Goal: Transaction & Acquisition: Book appointment/travel/reservation

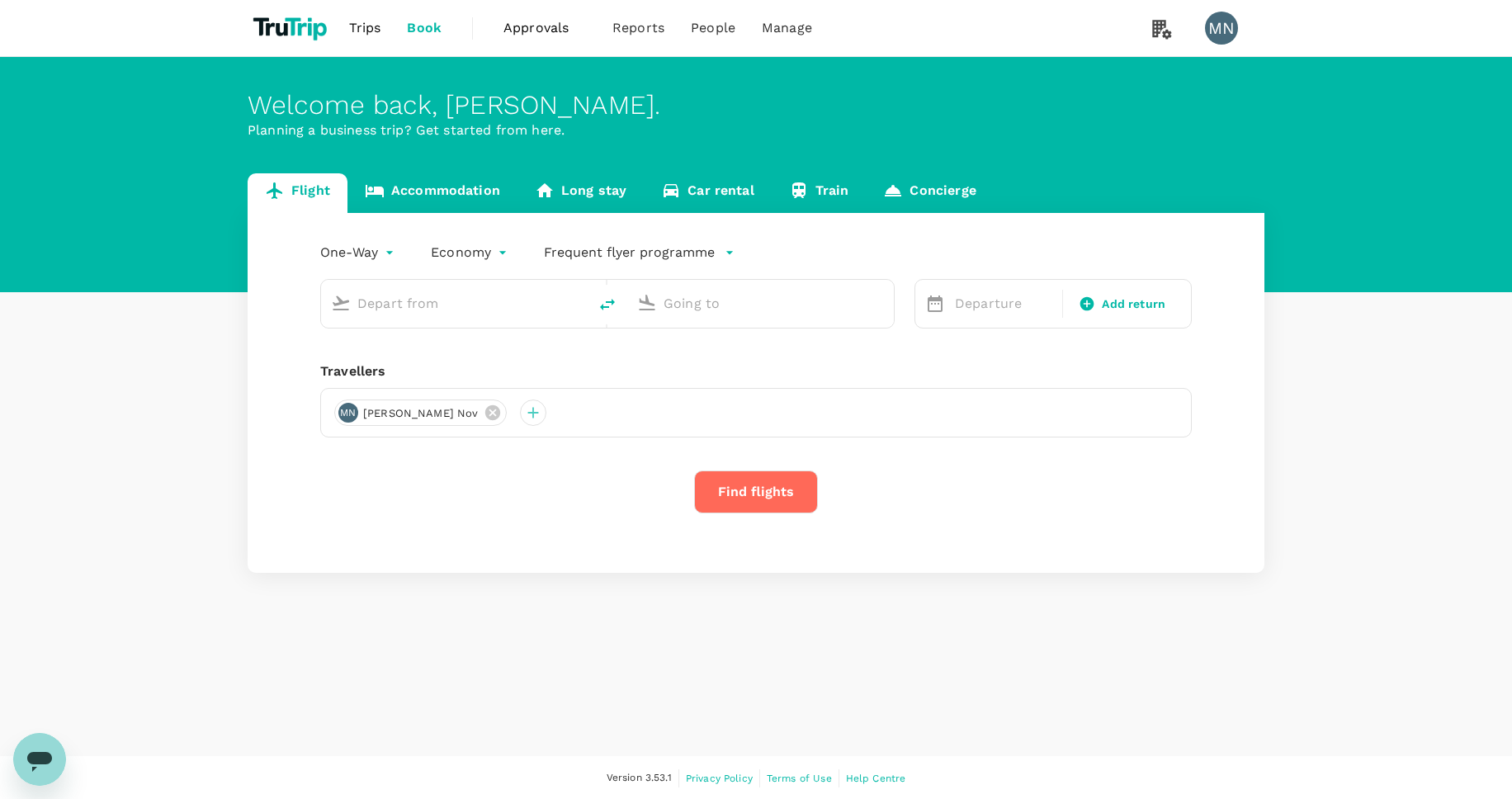
type input "[PERSON_NAME] (DJB)"
type input "Singapore Changi (SIN)"
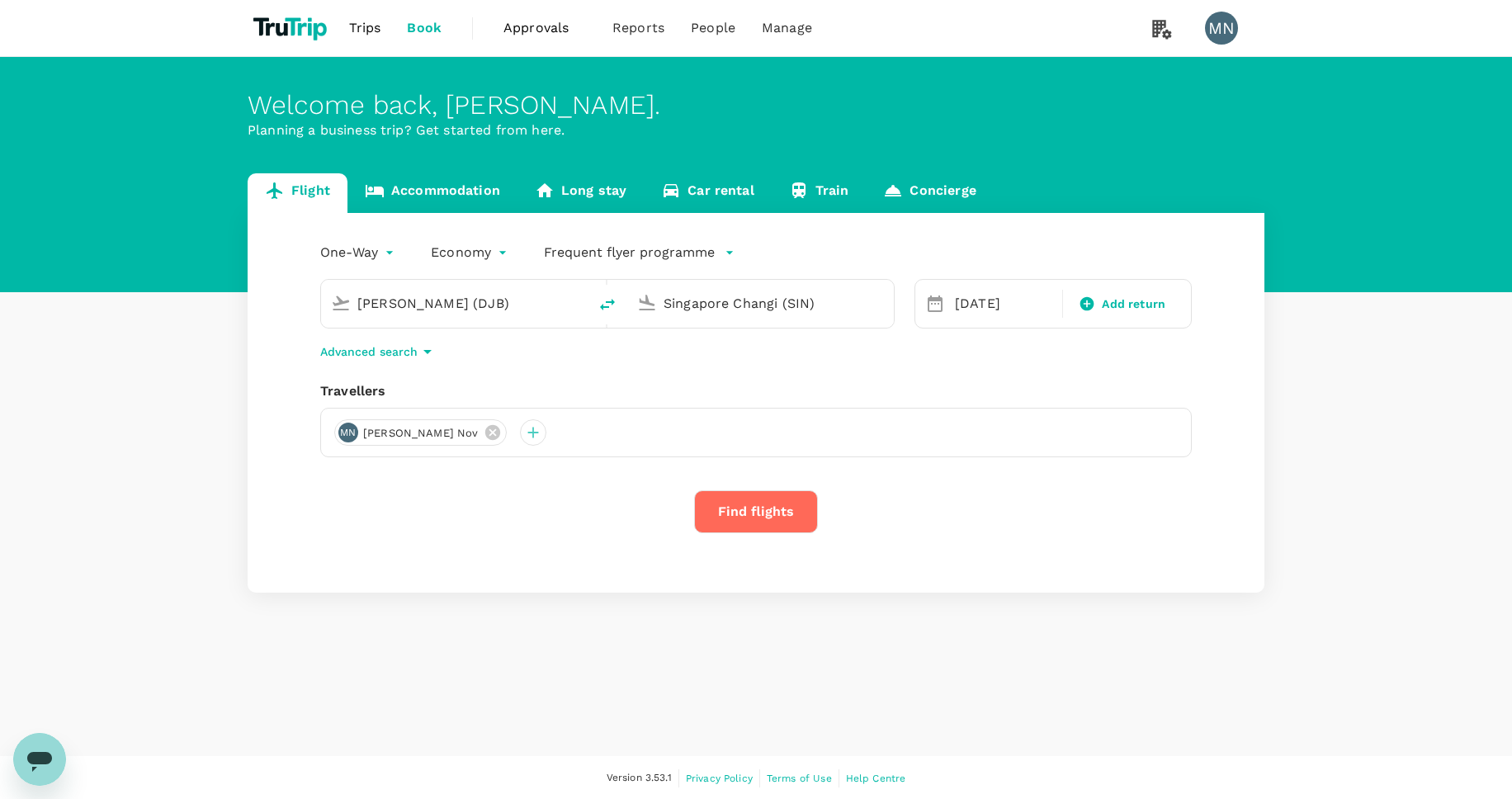
click at [436, 199] on link "Accommodation" at bounding box center [433, 193] width 170 height 40
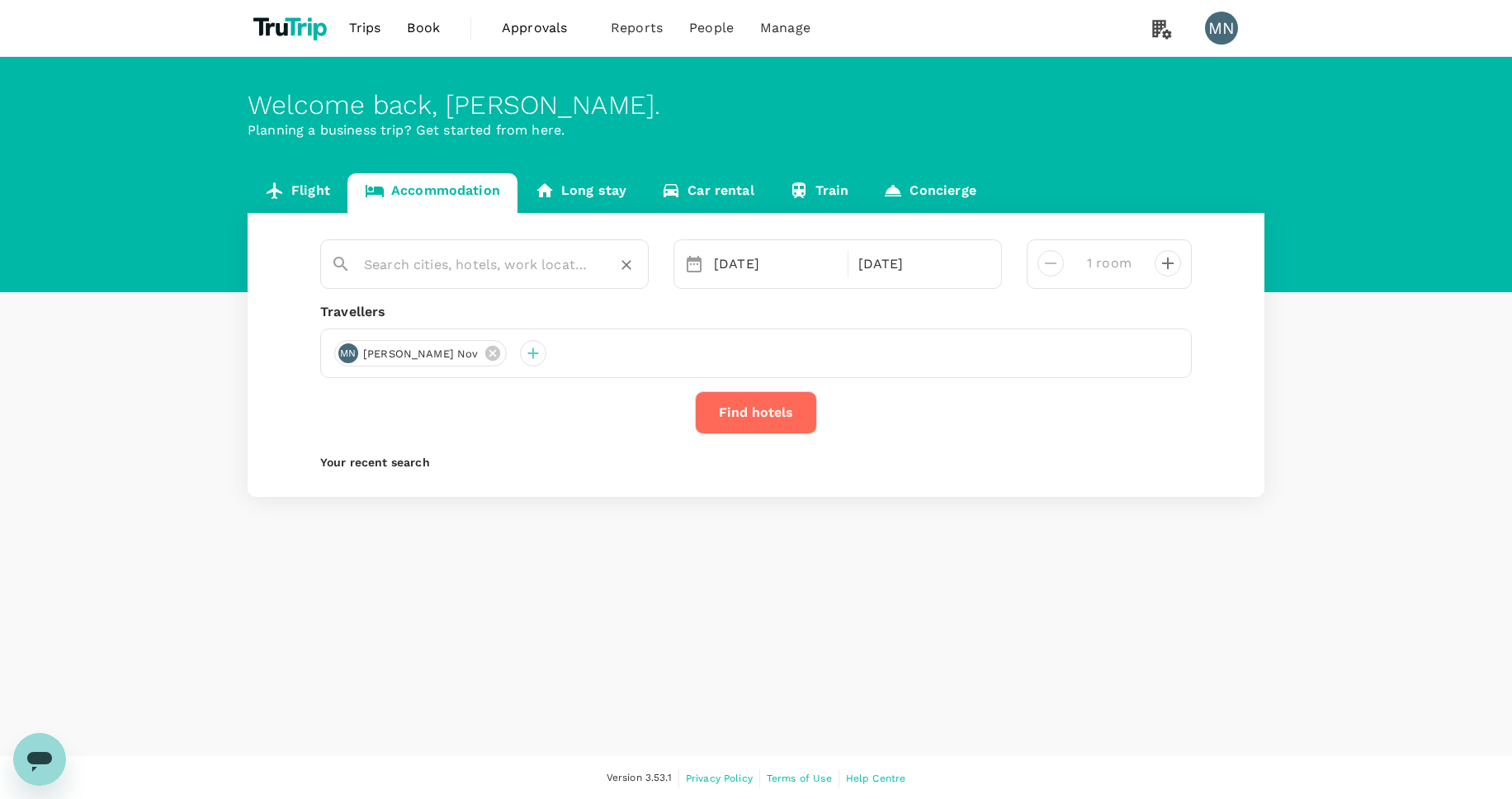
type input "Doubletree By [GEOGRAPHIC_DATA]"
click at [633, 270] on icon "Clear" at bounding box center [627, 265] width 17 height 17
paste input "Hotel Metropolitan Kawasaki"
click at [598, 307] on div "Hotel Metropolitan Kawasaki Hotel Metropolitan Kawasaki" at bounding box center [493, 305] width 298 height 43
type input "Hotel Metropolitan Kawasaki"
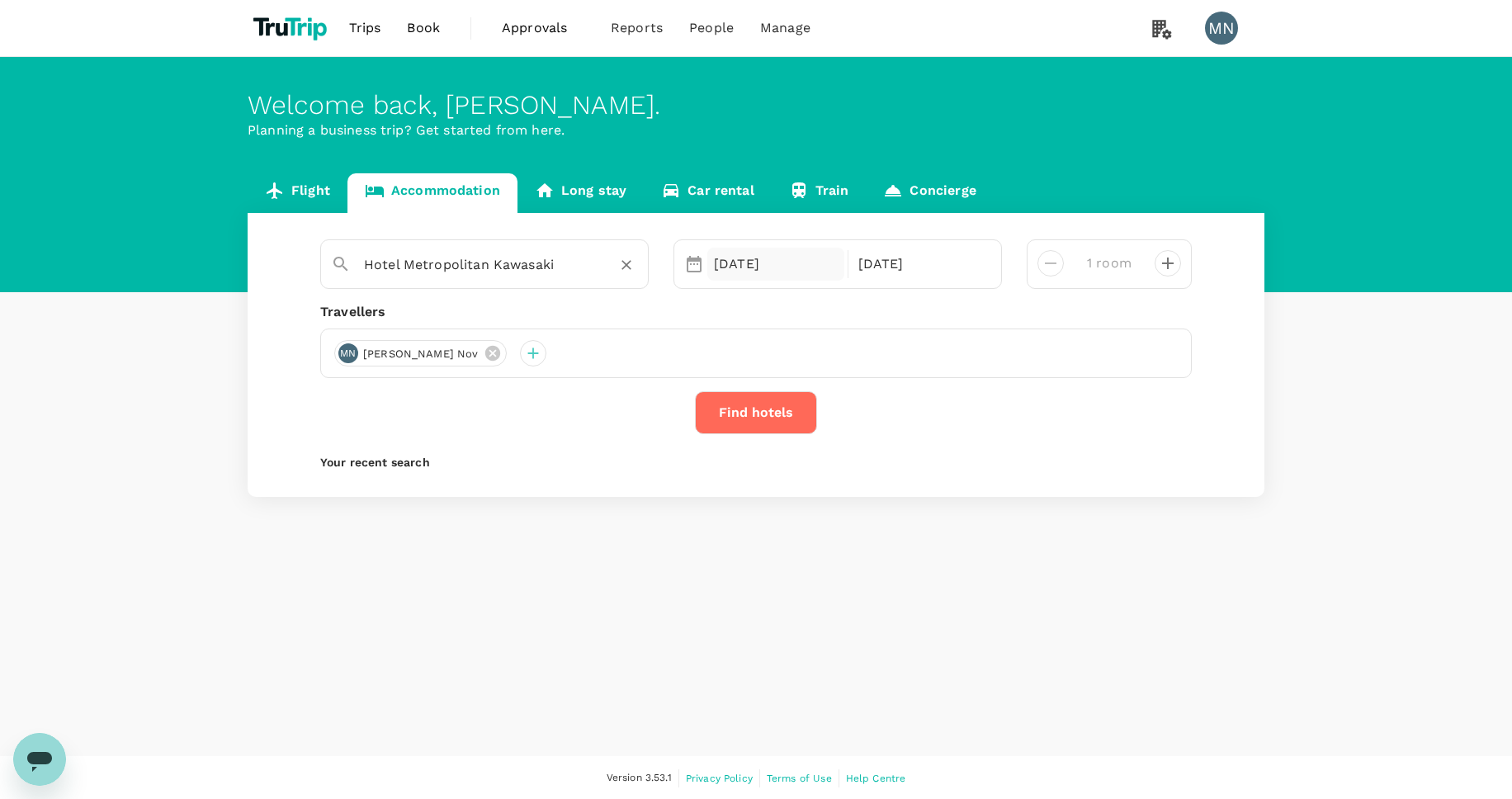
click at [786, 269] on div "16 Oct" at bounding box center [776, 264] width 137 height 33
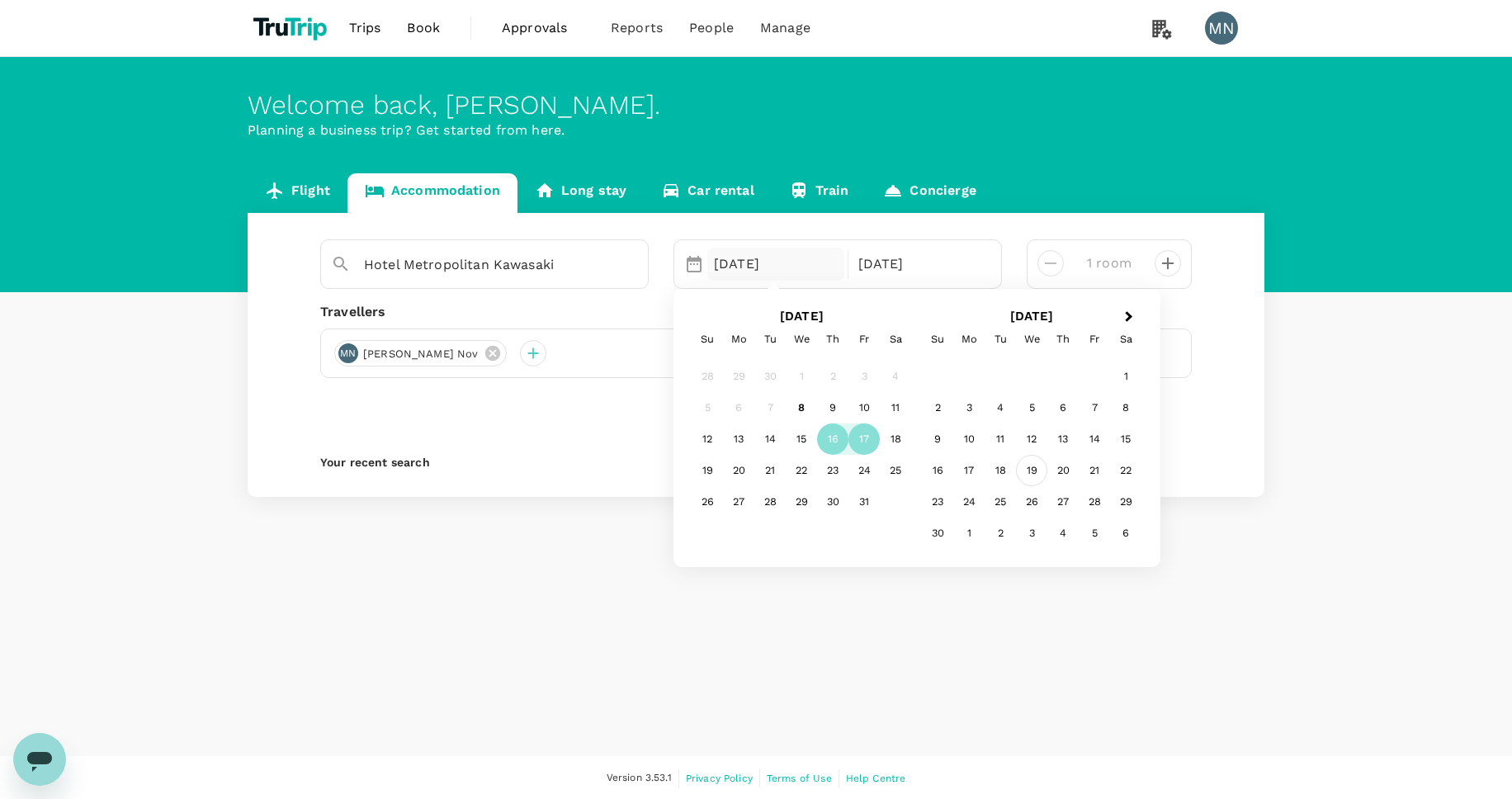
click at [1034, 467] on div "19" at bounding box center [1032, 471] width 32 height 32
click at [841, 477] on div "20" at bounding box center [833, 471] width 32 height 32
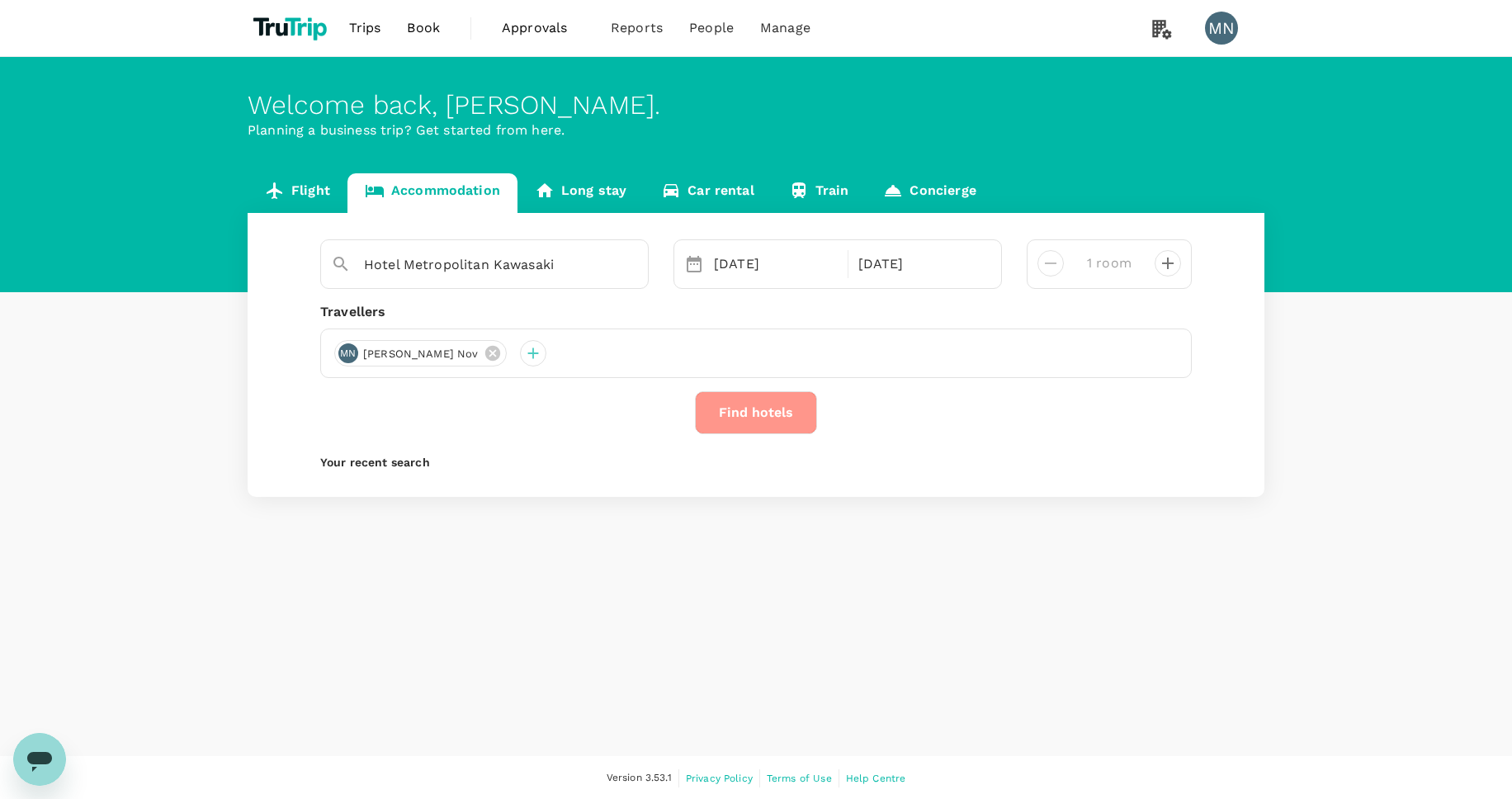
click at [782, 423] on button "Find hotels" at bounding box center [756, 412] width 123 height 42
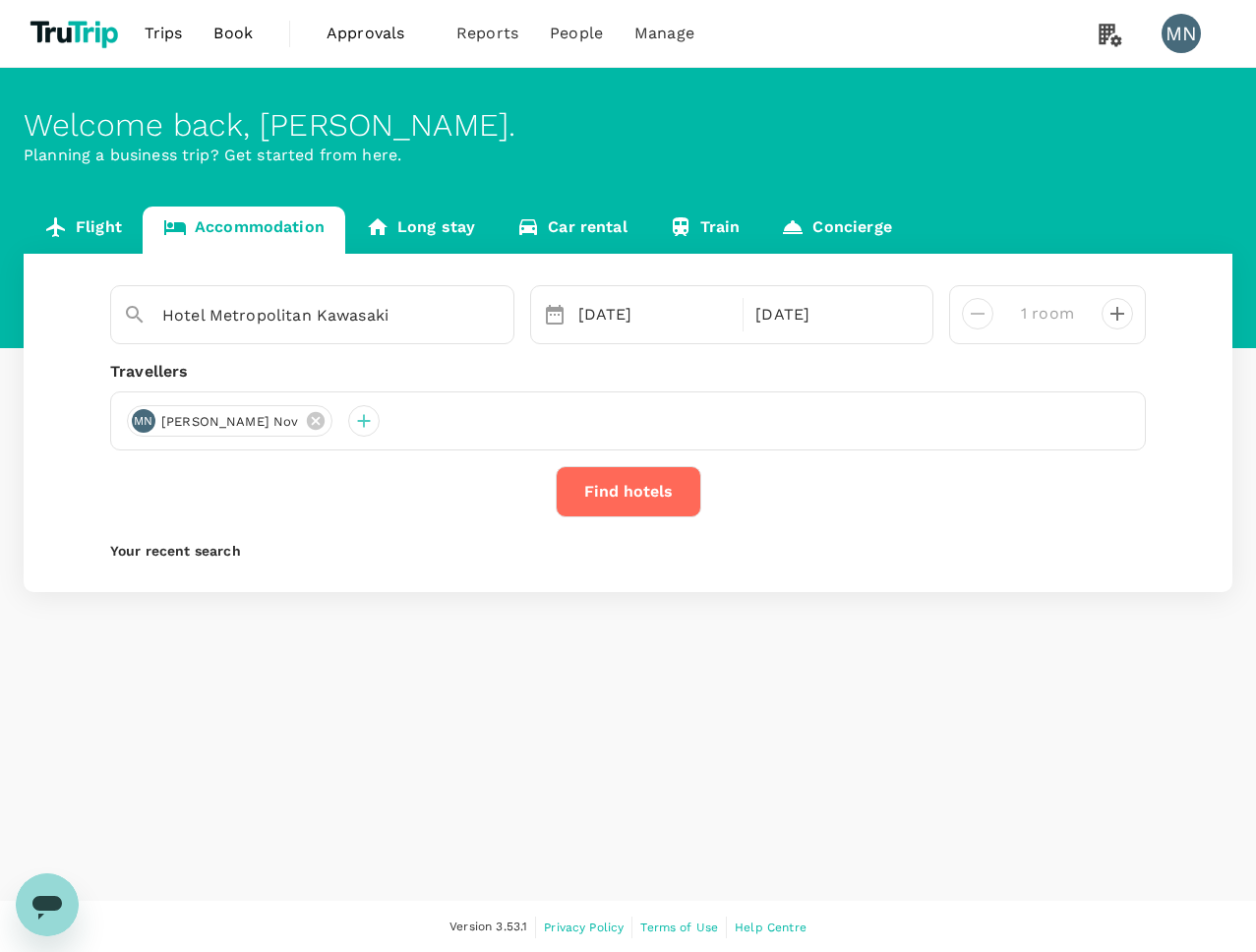
click at [628, 493] on button "Find hotels" at bounding box center [628, 490] width 146 height 51
click at [911, 688] on div "Welcome back , Mansoor . Planning a business trip? Get started from here. Fligh…" at bounding box center [628, 483] width 1256 height 833
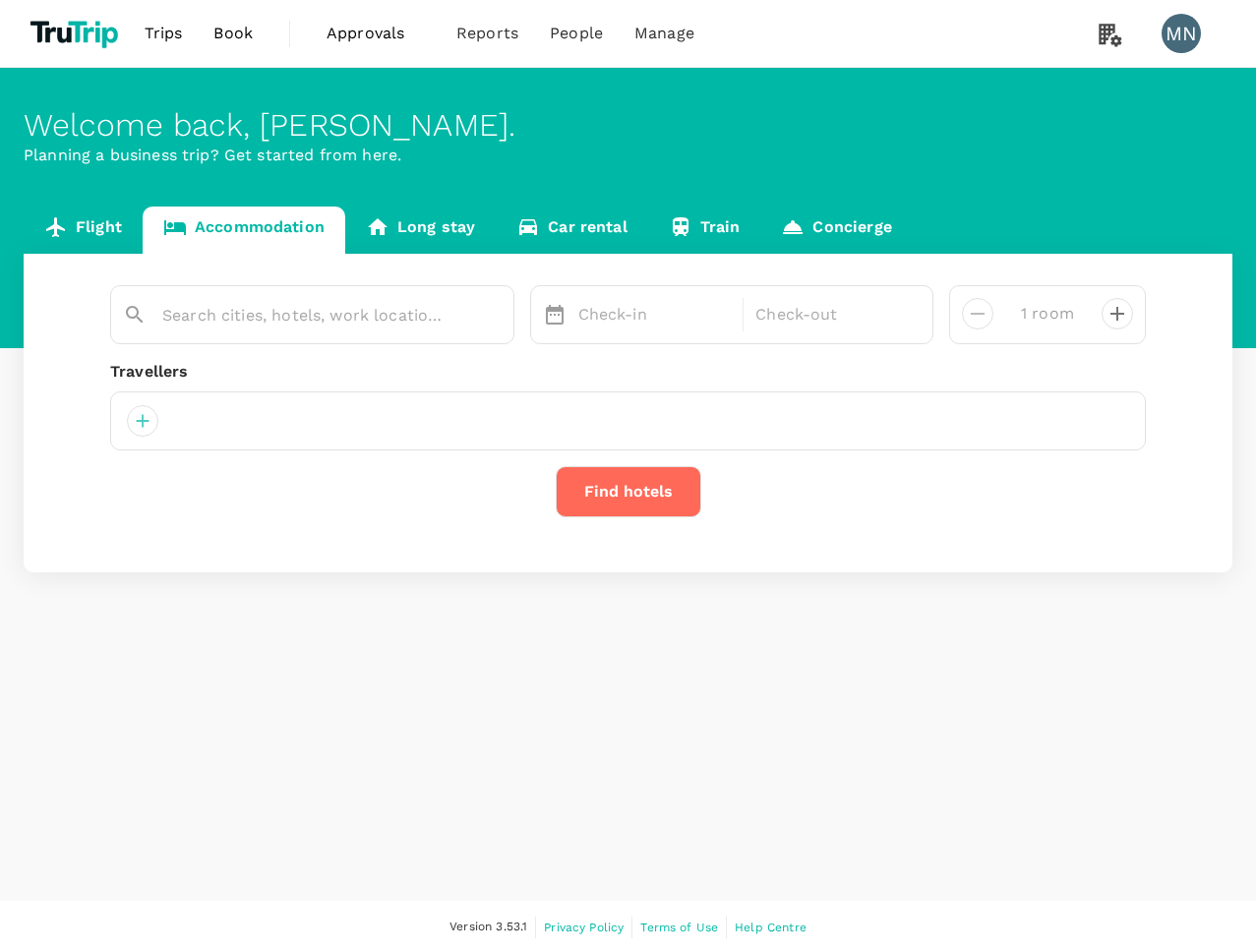
type input "Hotel Metropolitan Kawasaki"
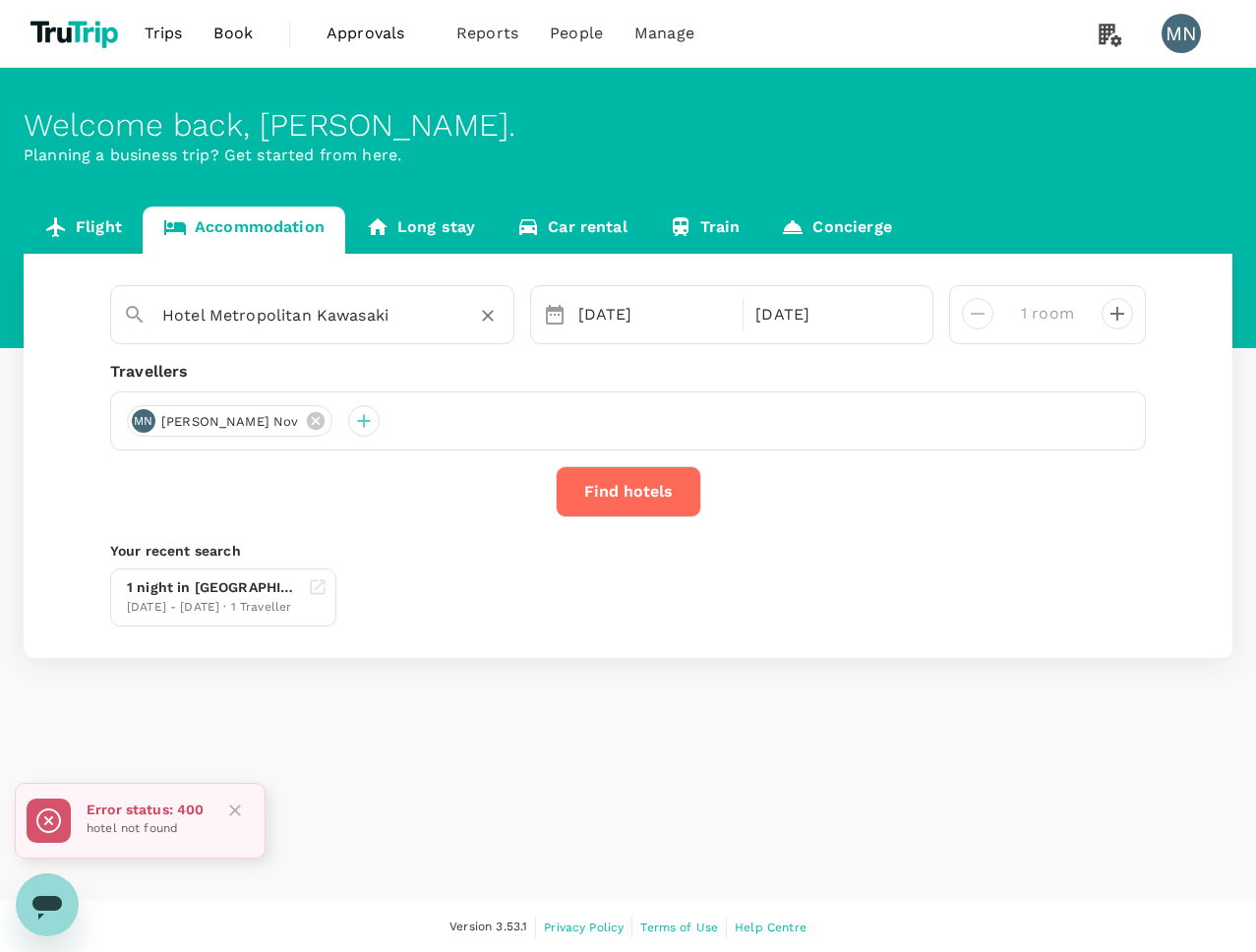
click at [478, 318] on icon "Clear" at bounding box center [488, 316] width 20 height 20
paste input "Hotel Metropolitan Kawasaki"
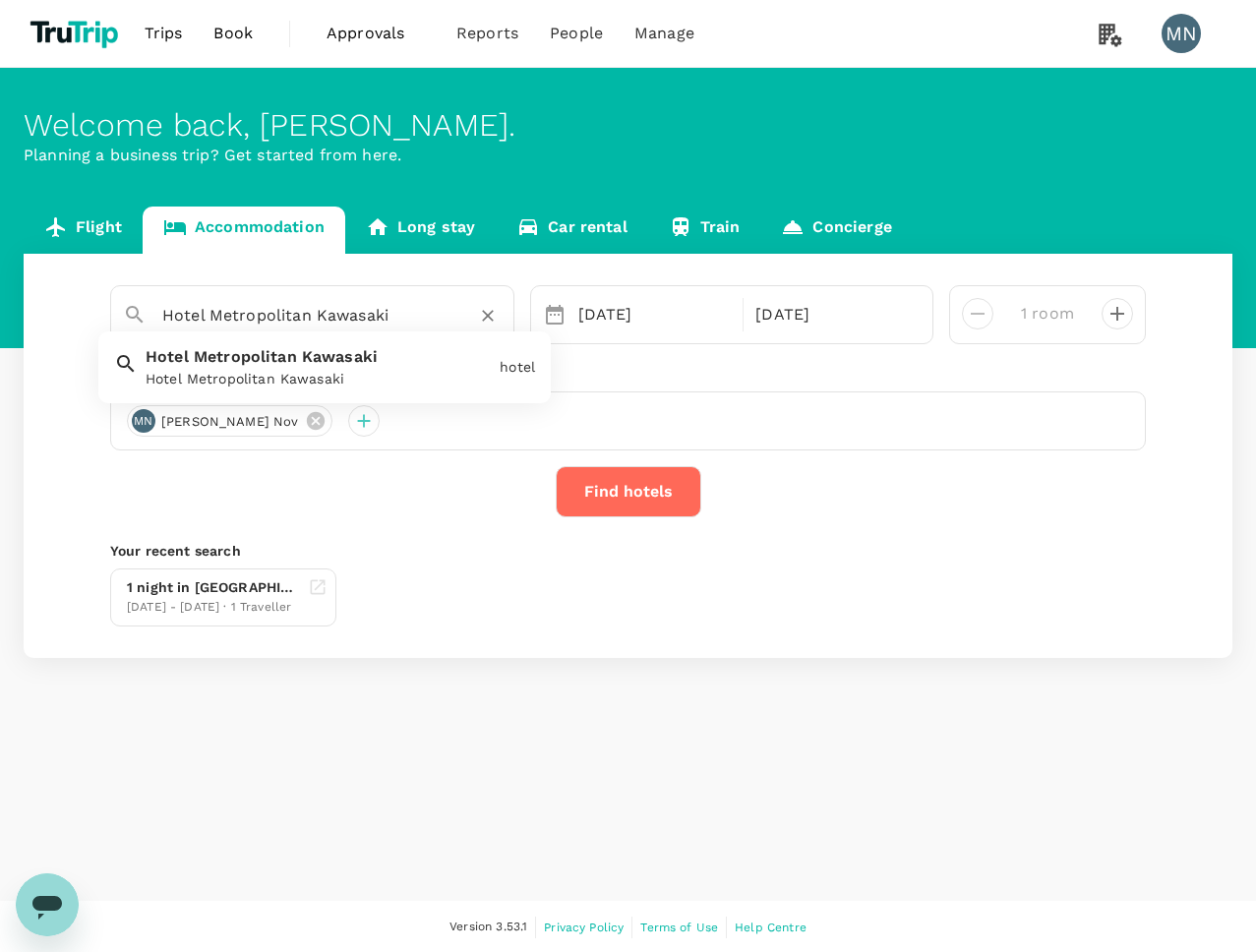
type input "Hotel Metropolitan Kawasaki"
click at [481, 318] on icon "Clear" at bounding box center [488, 316] width 20 height 20
click at [370, 308] on input "text" at bounding box center [304, 315] width 284 height 31
paste input "Hotel Metropolitan Kawasaki"
type input "Hotel Metropolitan Kawasaki"
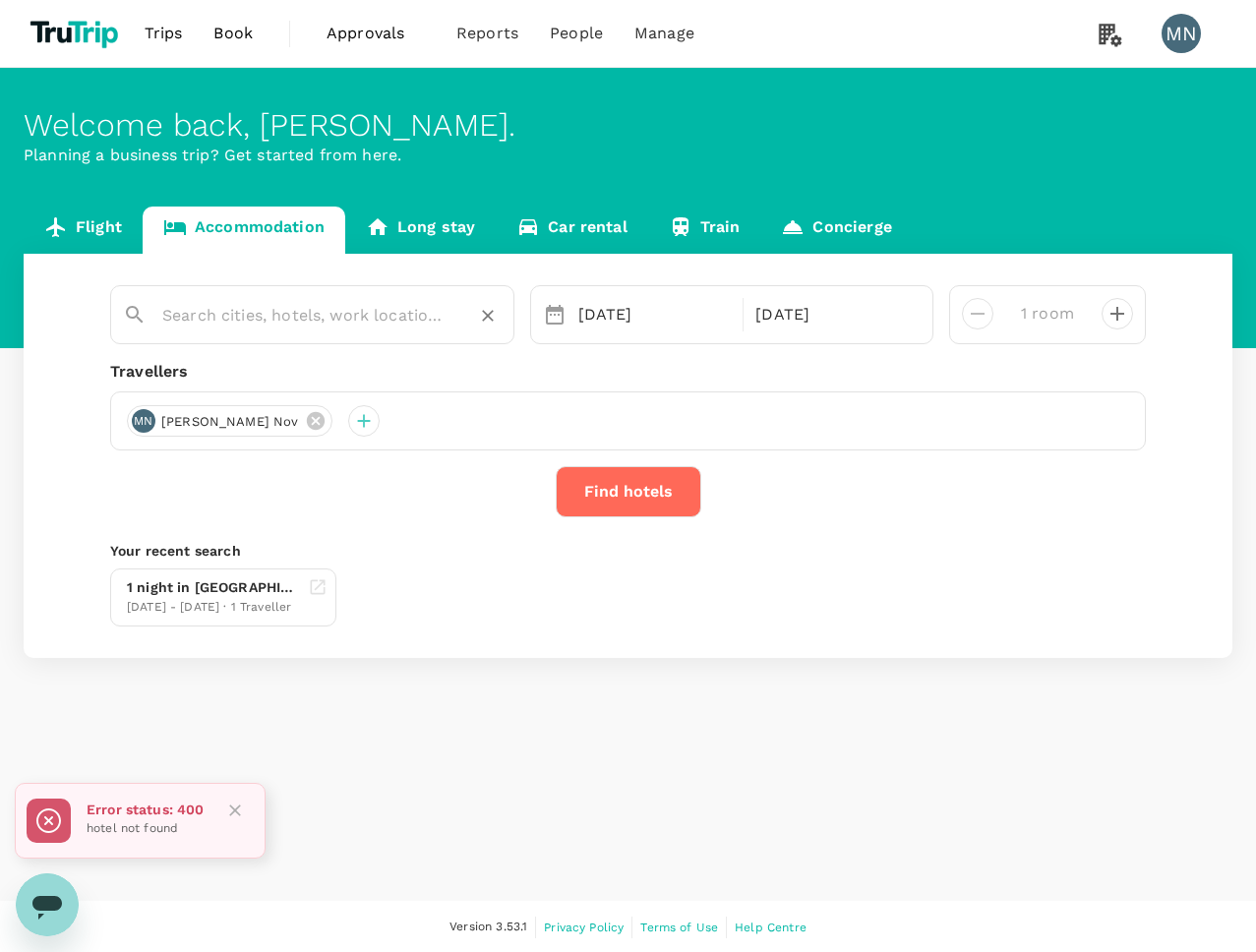
click at [478, 319] on icon "Clear" at bounding box center [488, 316] width 20 height 20
click at [389, 323] on input "text" at bounding box center [304, 315] width 284 height 31
click at [227, 326] on input "text" at bounding box center [304, 315] width 284 height 31
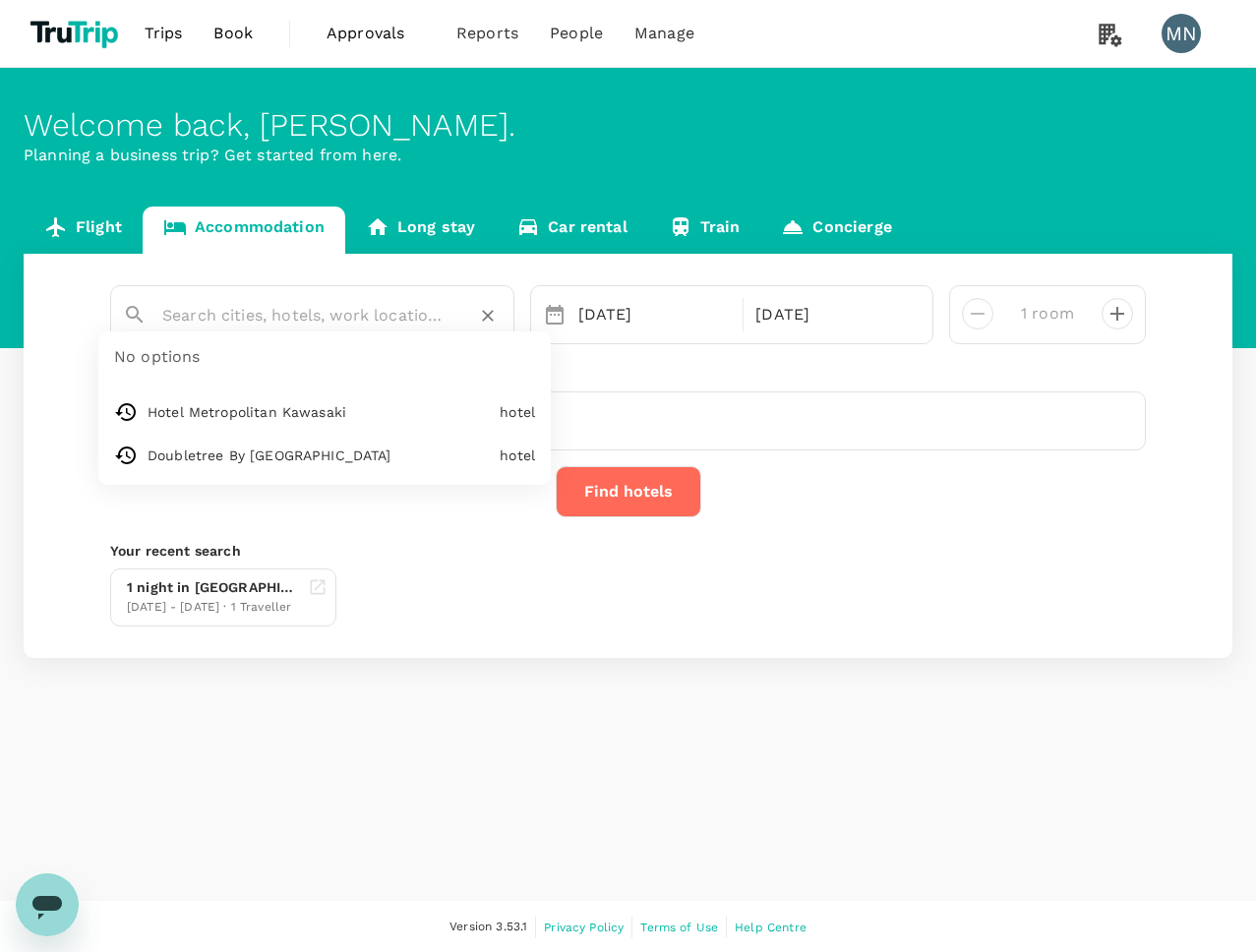
paste input "Hotel Metropolitan Kawasaki"
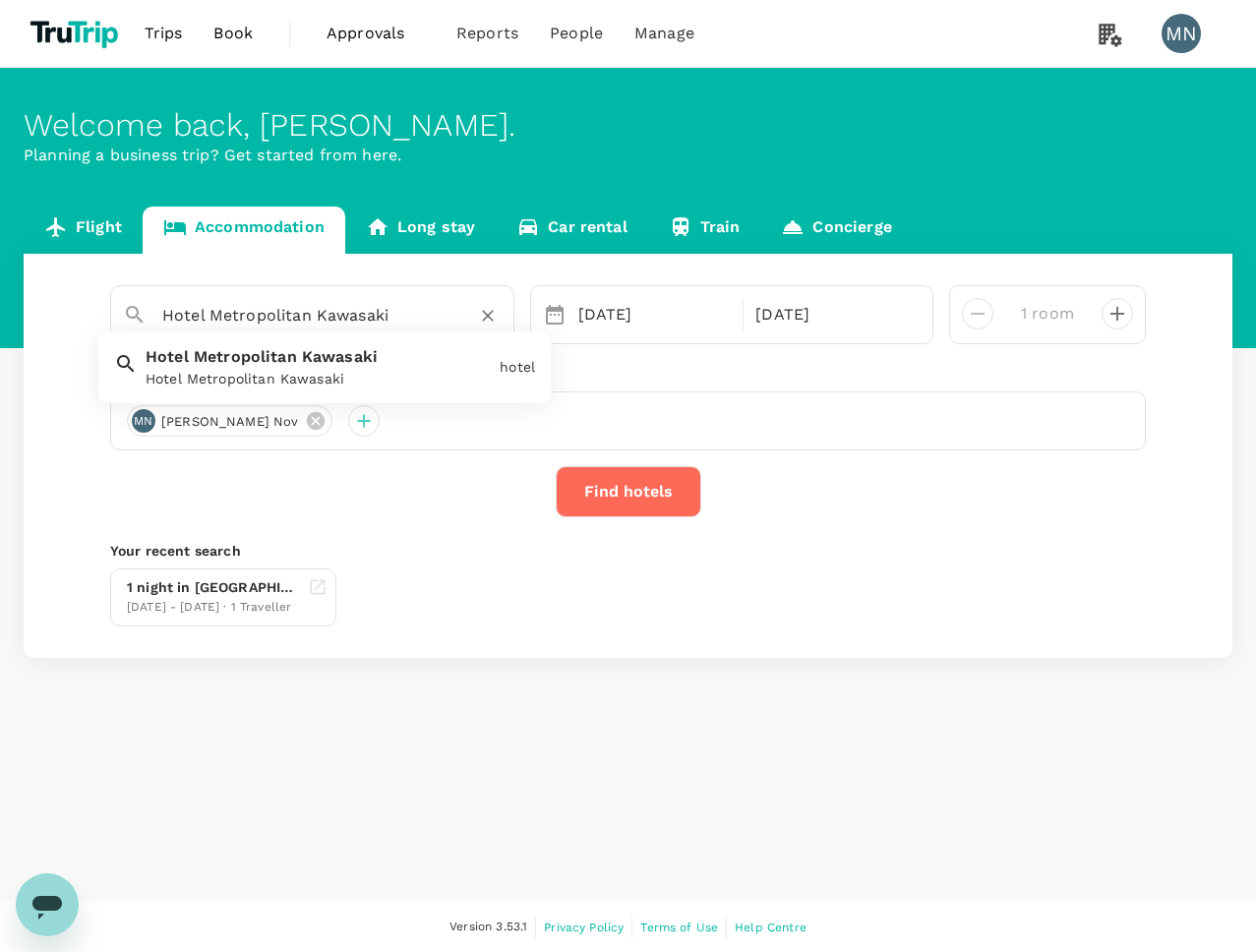
click at [336, 376] on div "Hotel Metropolitan Kawasaki" at bounding box center [319, 378] width 347 height 21
type input "Hotel Metropolitan Kawasaki"
click at [634, 491] on button "Find hotels" at bounding box center [628, 490] width 146 height 51
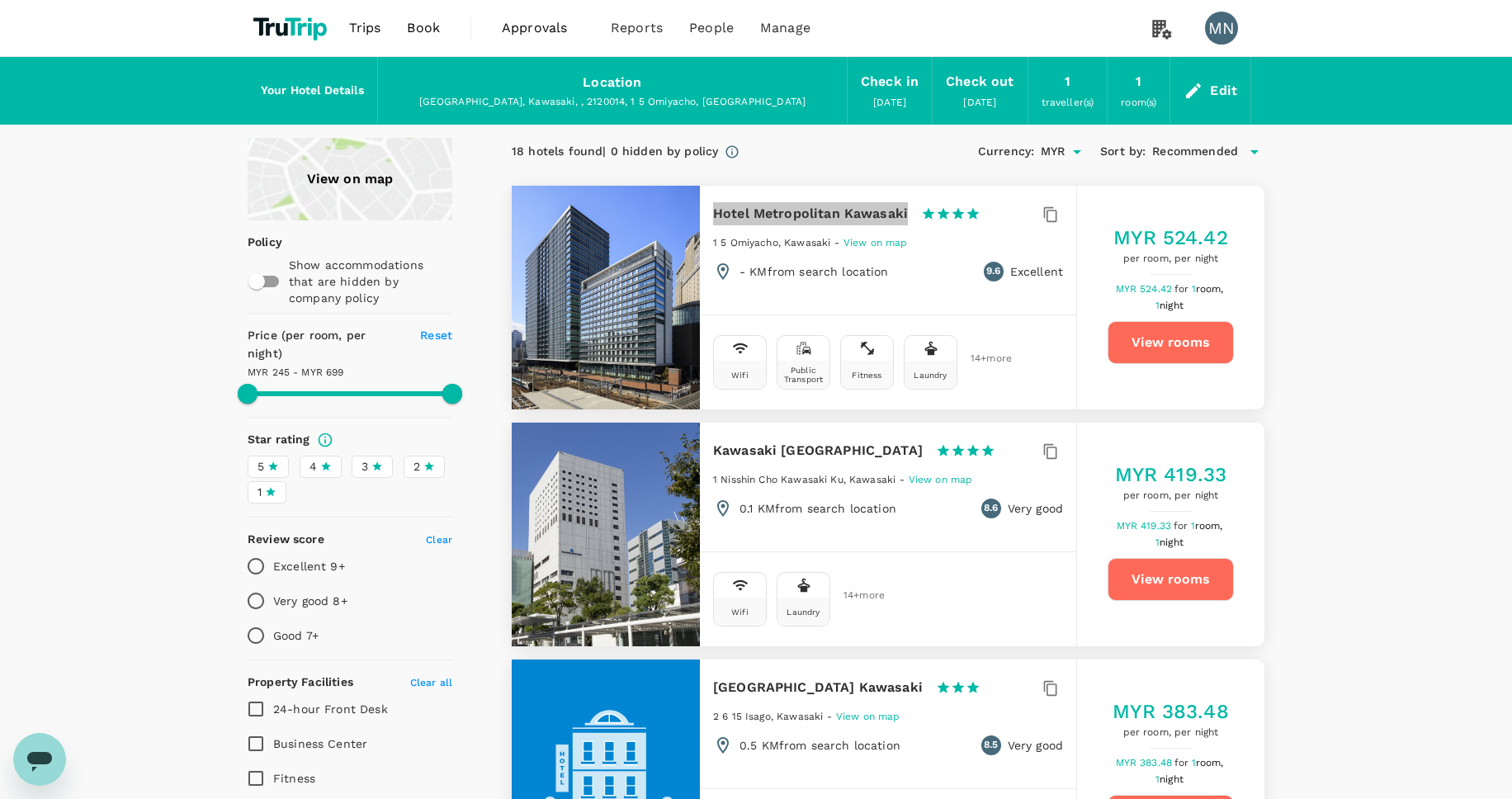
type input "697.69"
